Goal: Task Accomplishment & Management: Complete application form

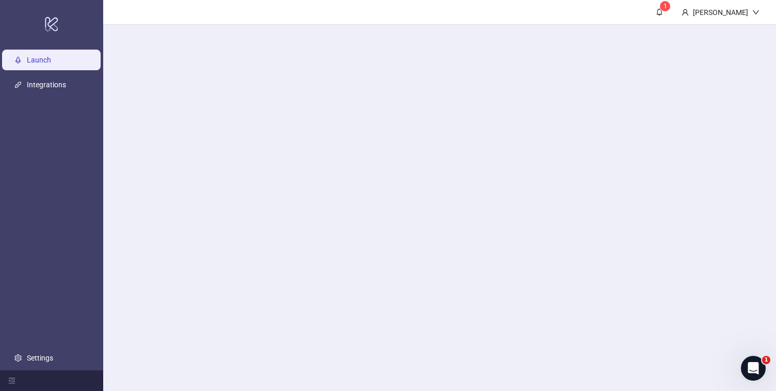
click at [51, 62] on link "Launch" at bounding box center [39, 60] width 24 height 8
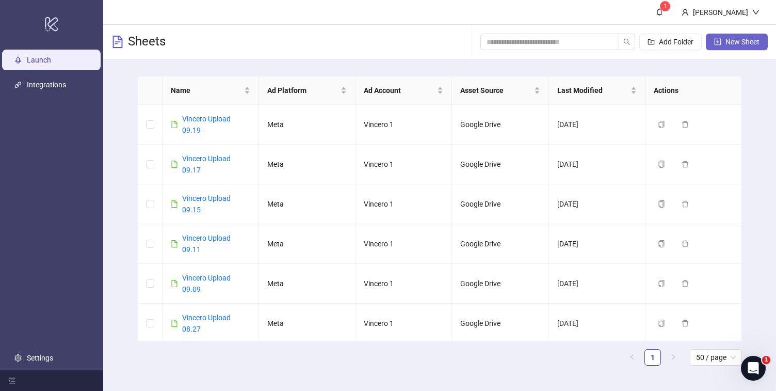
click at [743, 42] on span "New Sheet" at bounding box center [743, 42] width 34 height 8
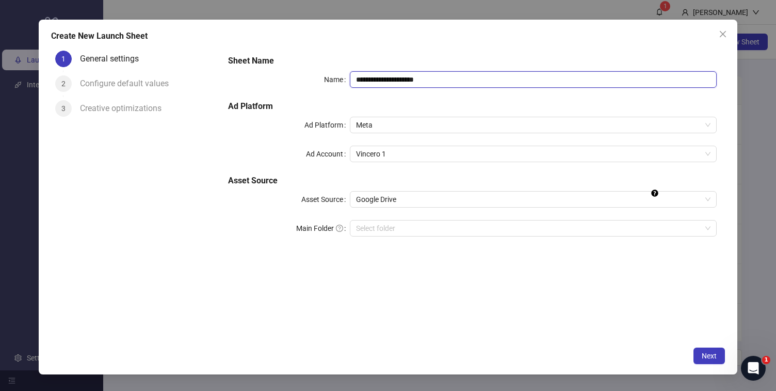
drag, startPoint x: 382, startPoint y: 79, endPoint x: 522, endPoint y: 82, distance: 140.4
click at [522, 82] on input "**********" at bounding box center [533, 79] width 367 height 17
type input "**********"
click at [706, 353] on span "Next" at bounding box center [709, 356] width 15 height 8
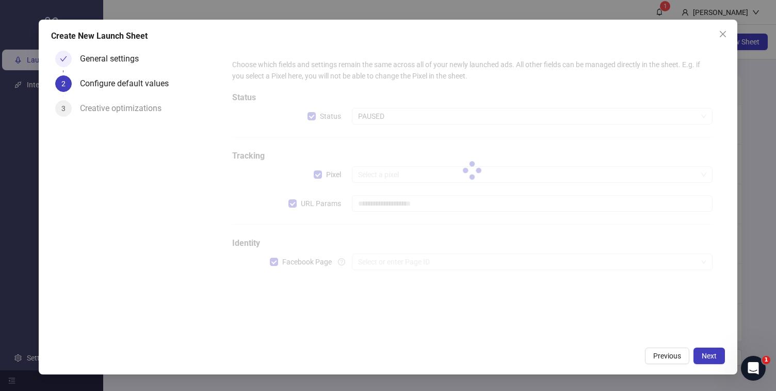
type input "**********"
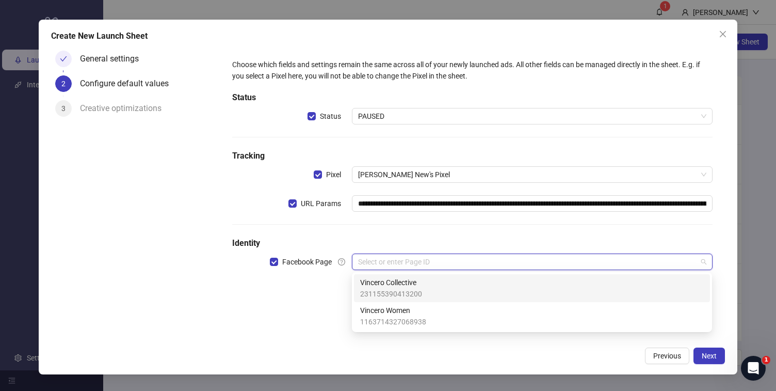
click at [439, 261] on input "search" at bounding box center [527, 261] width 339 height 15
click at [419, 277] on span "Vincero Collective" at bounding box center [391, 282] width 62 height 11
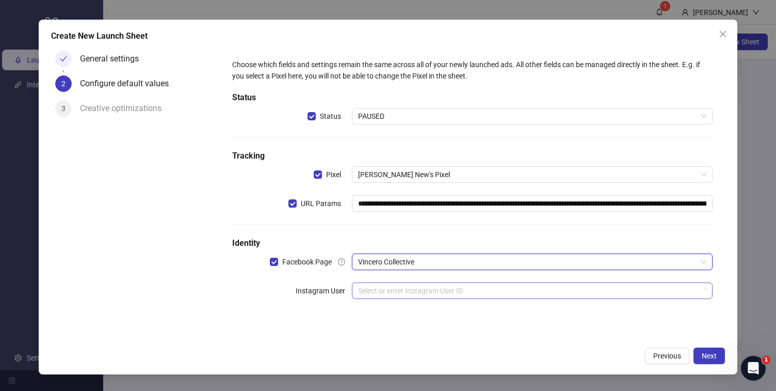
click at [409, 291] on input "search" at bounding box center [527, 290] width 339 height 15
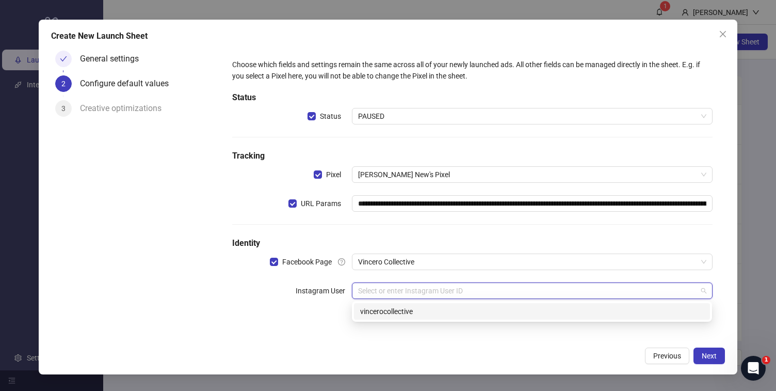
click at [355, 314] on div "vincerocollective" at bounding box center [532, 311] width 356 height 17
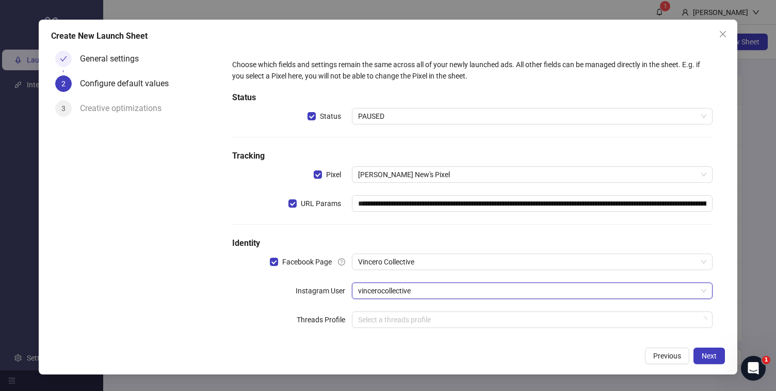
click at [314, 354] on div "Previous Next" at bounding box center [388, 355] width 674 height 17
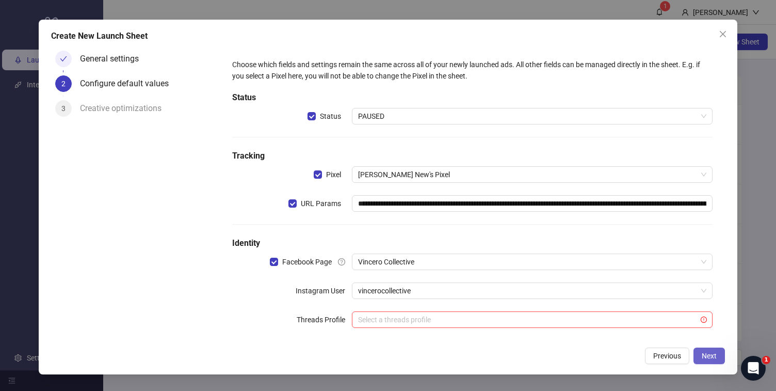
click at [708, 358] on span "Next" at bounding box center [709, 356] width 15 height 8
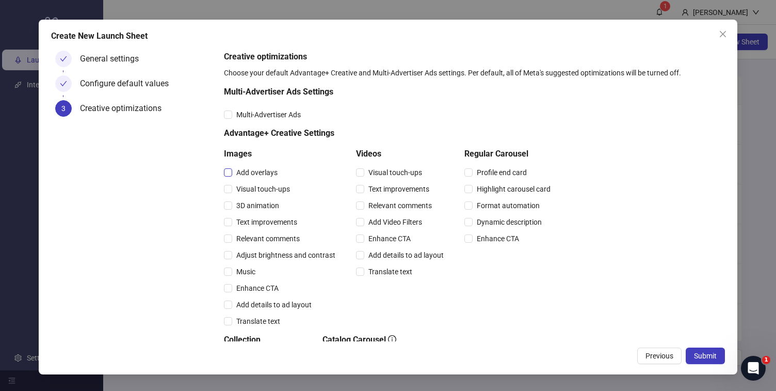
click at [266, 178] on span "Add overlays" at bounding box center [257, 172] width 50 height 11
click at [266, 193] on span "Visual touch-ups" at bounding box center [263, 188] width 62 height 11
click at [266, 206] on span "3D animation" at bounding box center [257, 205] width 51 height 11
click at [266, 225] on span "Text improvements" at bounding box center [266, 221] width 69 height 11
click at [371, 251] on span "Add details to ad layout" at bounding box center [406, 254] width 84 height 11
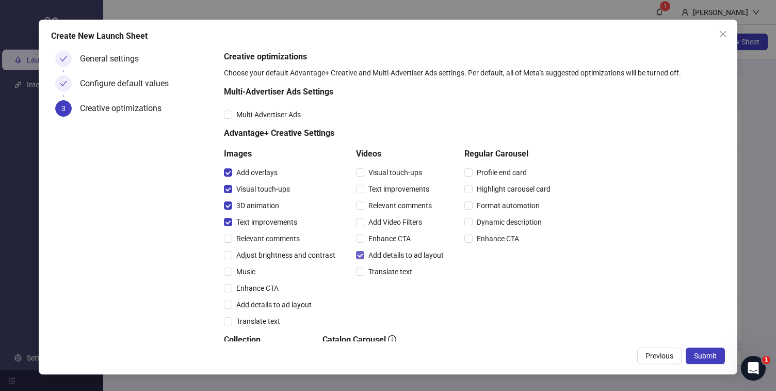
click at [371, 251] on span "Add details to ad layout" at bounding box center [406, 254] width 84 height 11
click at [373, 230] on div "Enhance CTA" at bounding box center [402, 238] width 92 height 17
click at [401, 230] on div "Enhance CTA" at bounding box center [402, 238] width 92 height 17
click at [401, 232] on div "Enhance CTA" at bounding box center [402, 238] width 92 height 17
click at [401, 235] on span "Enhance CTA" at bounding box center [389, 238] width 51 height 11
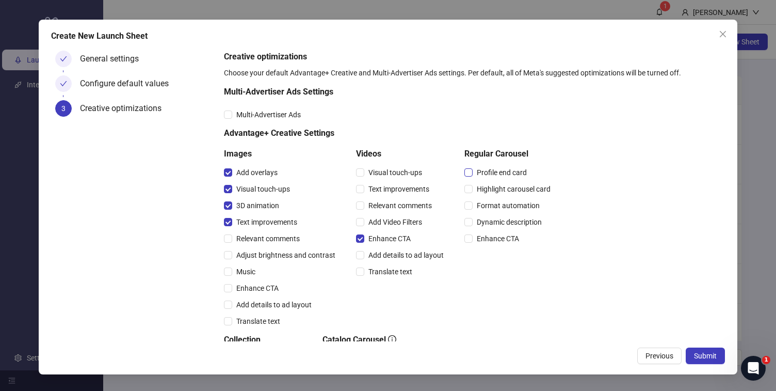
click at [498, 175] on span "Profile end card" at bounding box center [502, 172] width 58 height 11
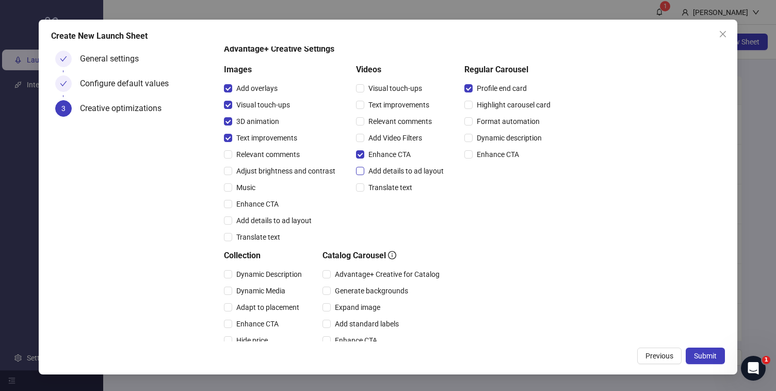
scroll to position [92, 0]
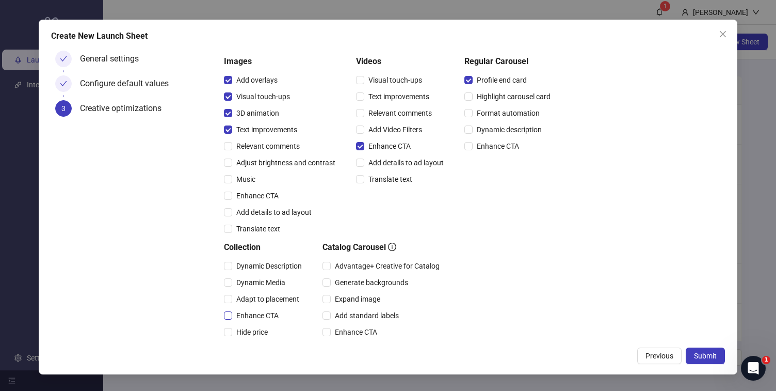
click at [261, 317] on span "Enhance CTA" at bounding box center [257, 315] width 51 height 11
click at [703, 353] on span "Submit" at bounding box center [705, 356] width 23 height 8
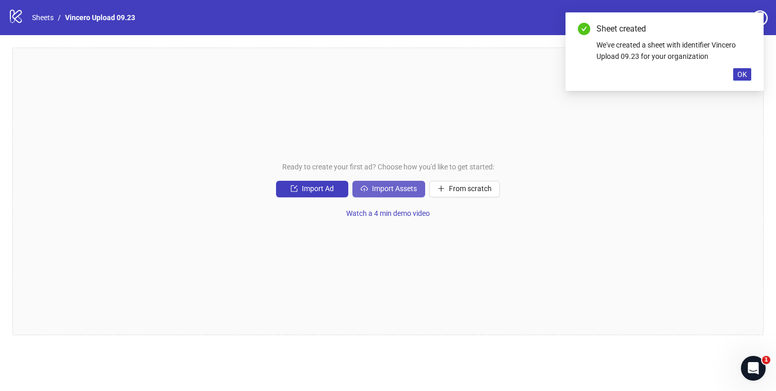
click at [389, 190] on span "Import Assets" at bounding box center [394, 188] width 45 height 8
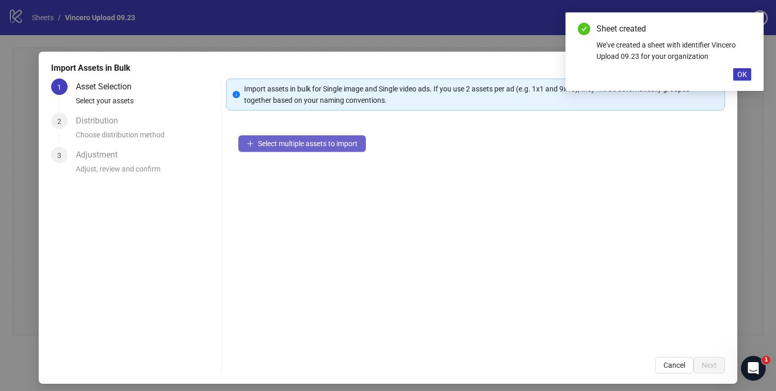
click at [337, 142] on span "Select multiple assets to import" at bounding box center [308, 143] width 100 height 8
